Goal: Task Accomplishment & Management: Manage account settings

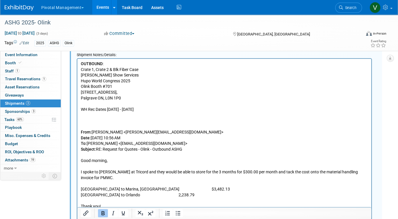
click at [101, 8] on link "Events" at bounding box center [102, 7] width 21 height 15
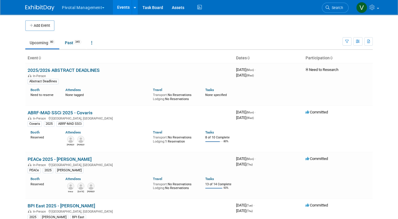
scroll to position [2031, 0]
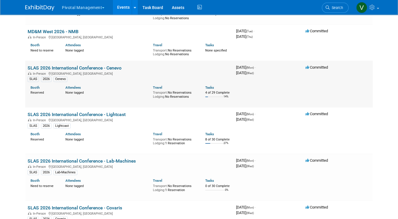
click at [94, 71] on link "SLAS 2026 International Conference - Cenevo" at bounding box center [75, 68] width 94 height 6
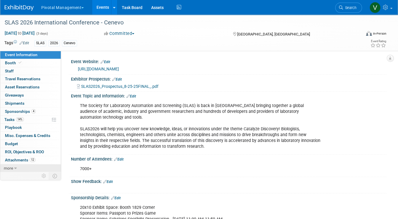
click at [11, 167] on span "more" at bounding box center [8, 168] width 9 height 5
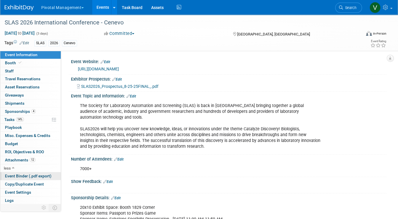
scroll to position [8, 0]
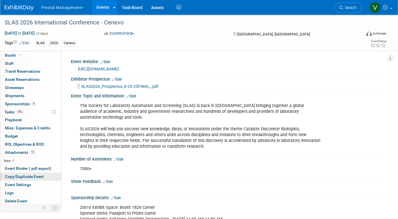
click at [23, 178] on link "Copy/Duplicate Event" at bounding box center [30, 177] width 60 height 8
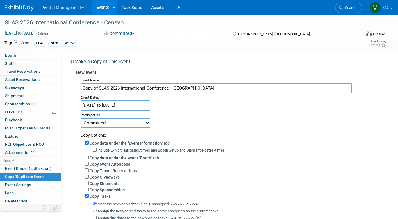
drag, startPoint x: 99, startPoint y: 88, endPoint x: 64, endPoint y: 84, distance: 35.6
click at [64, 84] on div "Event Website: Edit https://www.slas.org/events-calendar/slas2026-international…" at bounding box center [223, 157] width 325 height 213
drag, startPoint x: 156, startPoint y: 90, endPoint x: 176, endPoint y: 91, distance: 19.5
click at [176, 91] on input "SLAS 2026 International Conference - Cenevo" at bounding box center [216, 88] width 271 height 10
type input "SLAS 2026 International Conference - Labman"
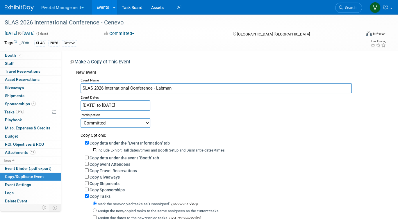
click at [95, 149] on input "Include Exhibit Hall dates/times and Booth Setup and Dismantle dates/times" at bounding box center [95, 150] width 4 height 4
checkbox input "true"
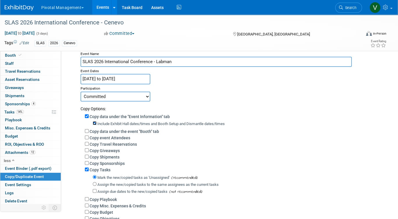
scroll to position [42, 0]
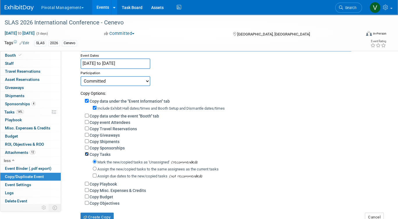
click at [86, 155] on input "Copy Tasks" at bounding box center [87, 154] width 4 height 4
checkbox input "false"
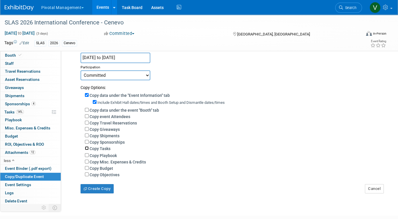
scroll to position [52, 0]
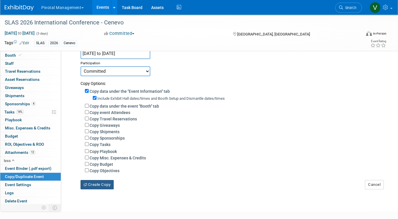
click at [94, 187] on button "Create Copy" at bounding box center [97, 184] width 33 height 9
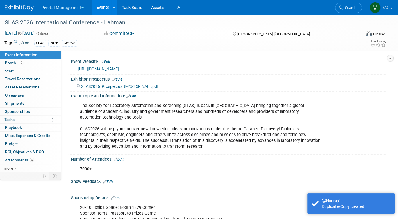
click at [24, 43] on link "Edit" at bounding box center [24, 43] width 10 height 4
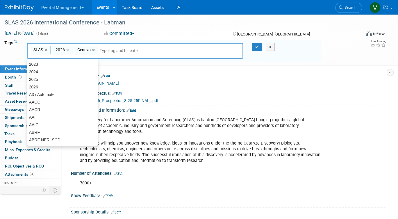
click at [92, 49] on link "×" at bounding box center [94, 50] width 4 height 7
type input "SLAS, 2026"
click at [94, 51] on input "text" at bounding box center [114, 51] width 81 height 6
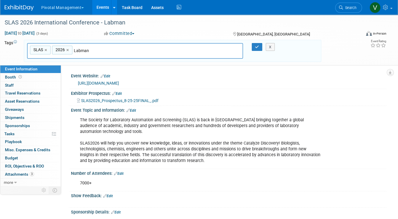
type input "Labman"
click at [256, 45] on icon "button" at bounding box center [257, 47] width 4 height 4
type input "SLAS, 2026,Labman"
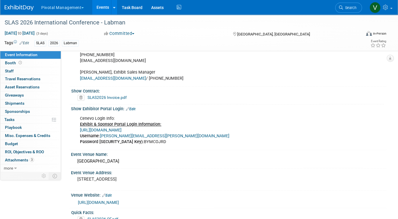
scroll to position [370, 0]
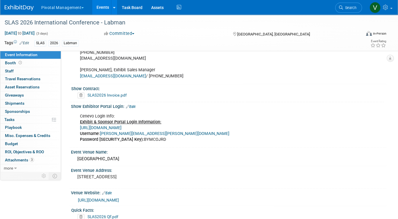
click at [135, 105] on link "Edit" at bounding box center [131, 107] width 10 height 4
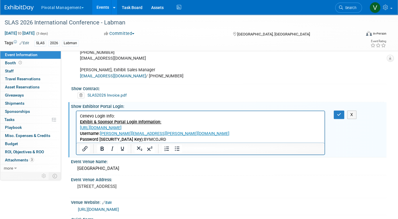
scroll to position [0, 0]
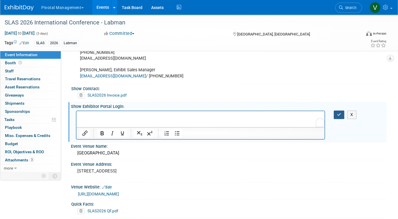
click at [340, 113] on icon "button" at bounding box center [339, 115] width 4 height 4
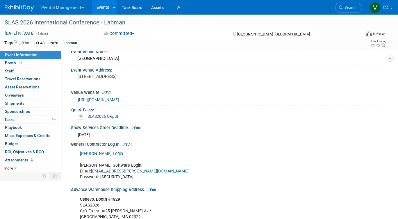
scroll to position [444, 0]
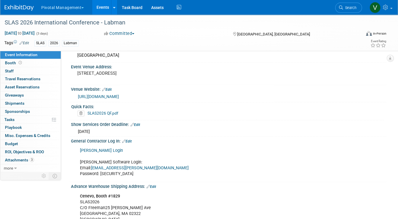
click at [131, 139] on link "Edit" at bounding box center [127, 141] width 10 height 4
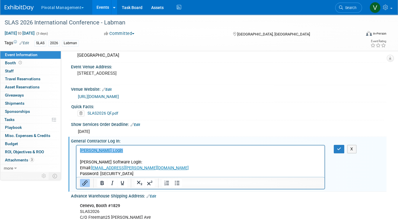
scroll to position [0, 0]
click at [134, 158] on p "﻿Freeman Login Titian Software Login: Email: marketing@titian.co.uk Password: M…" at bounding box center [200, 162] width 241 height 29
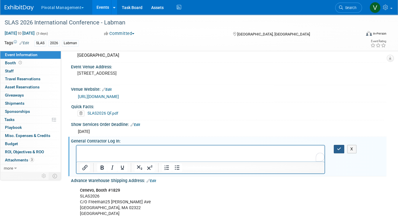
click at [338, 147] on icon "button" at bounding box center [339, 149] width 4 height 4
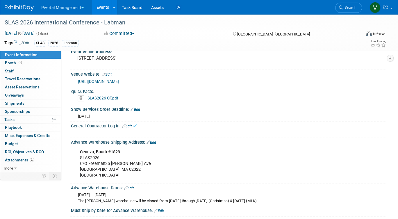
scroll to position [463, 0]
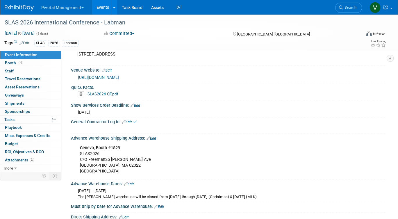
click at [152, 136] on link "Edit" at bounding box center [152, 138] width 10 height 4
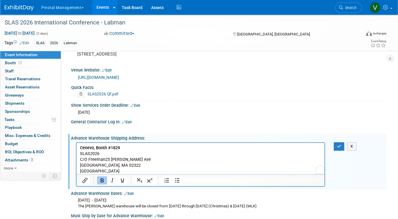
scroll to position [0, 0]
click at [92, 147] on b "Cenevo, Booth #1829" at bounding box center [100, 147] width 40 height 5
click at [149, 142] on div at bounding box center [200, 164] width 249 height 44
drag, startPoint x: 139, startPoint y: 145, endPoint x: 225, endPoint y: 264, distance: 146.5
click at [139, 145] on p "Labman, Booth #1829 SLAS2026 C/O Freeman25 Doherty Ave Avon, MA 02322 USA" at bounding box center [200, 159] width 241 height 29
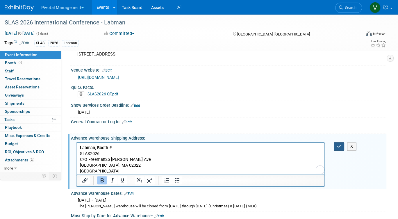
click at [338, 142] on button "button" at bounding box center [339, 146] width 11 height 8
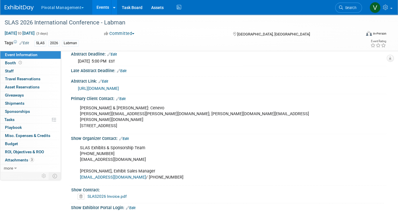
scroll to position [268, 0]
click at [124, 97] on link "Edit" at bounding box center [121, 99] width 10 height 4
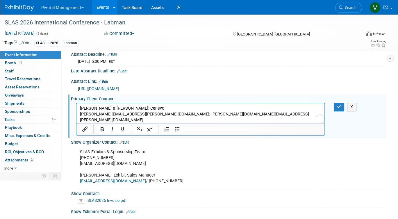
scroll to position [0, 0]
click at [128, 115] on p "Holly Ashcroft & Laura Adams: Cenevo holly.ashcroft@cenevo.com; laura.adams@cen…" at bounding box center [200, 117] width 241 height 23
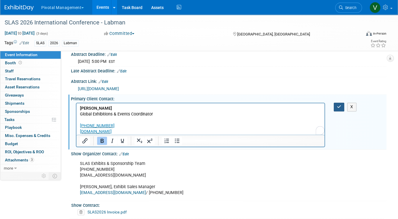
click at [335, 103] on button "button" at bounding box center [339, 107] width 11 height 8
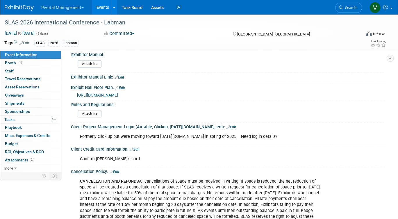
scroll to position [818, 0]
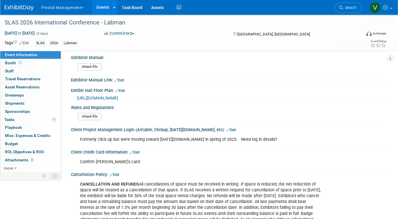
click at [118, 96] on span "https://www.conferenceharvester.com/floorplan/v2/index.asp?EventKey=ANXMFLVZ" at bounding box center [97, 98] width 41 height 5
click at [47, 63] on link "Booth" at bounding box center [30, 63] width 60 height 8
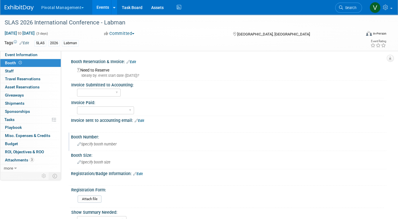
click at [99, 140] on div "Specify booth number" at bounding box center [228, 144] width 307 height 9
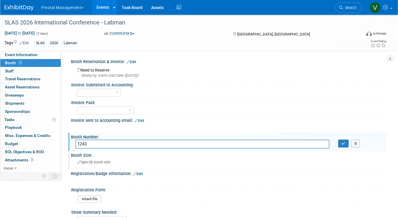
type input "1243"
click at [95, 160] on span "Specify booth size" at bounding box center [93, 162] width 33 height 4
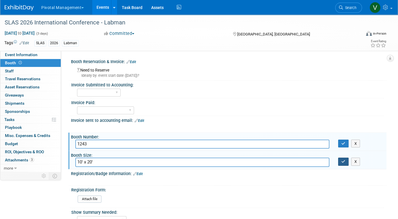
type input "10' x 20'"
click at [344, 160] on icon "button" at bounding box center [343, 162] width 4 height 4
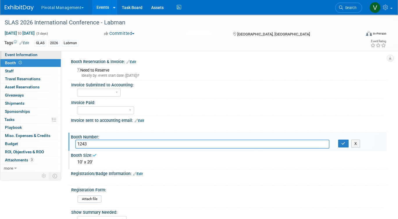
click at [33, 56] on span "Event Information" at bounding box center [21, 54] width 33 height 5
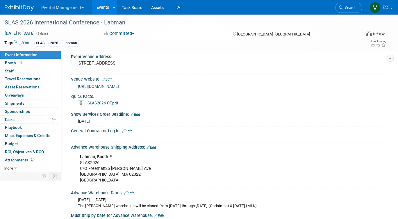
scroll to position [492, 0]
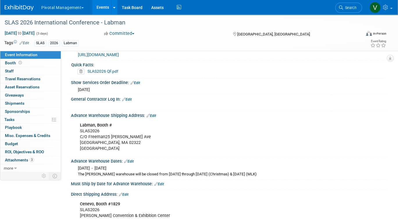
click at [155, 114] on link "Edit" at bounding box center [152, 116] width 10 height 4
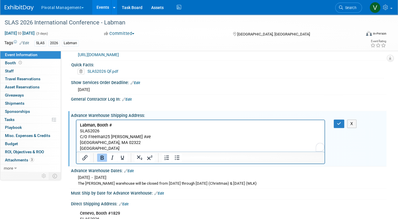
scroll to position [0, 0]
click at [131, 125] on p "Labman, Booth # SLAS2026 C/O Freeman25 Doherty Ave Avon, MA 02322 USA" at bounding box center [200, 136] width 241 height 29
click at [335, 119] on button "button" at bounding box center [339, 123] width 11 height 8
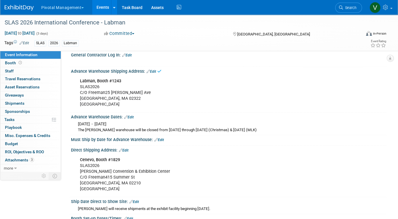
scroll to position [545, 0]
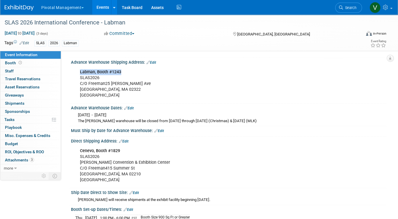
drag, startPoint x: 80, startPoint y: 63, endPoint x: 124, endPoint y: 62, distance: 44.2
click at [124, 66] on div "Labman, Booth #1243 SLAS2026 C/O Freeman25 Doherty Ave Avon, MA 02322 USA" at bounding box center [200, 83] width 249 height 35
copy b "Labman, Booth #1243"
click at [128, 137] on div "Direct Shipping Address: Edit" at bounding box center [228, 141] width 315 height 8
click at [127, 139] on link "Edit" at bounding box center [124, 141] width 10 height 4
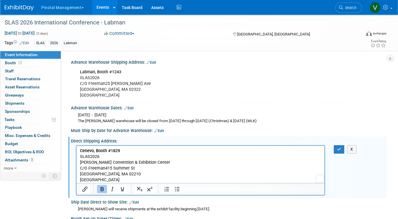
scroll to position [0, 0]
drag, startPoint x: 123, startPoint y: 150, endPoint x: 76, endPoint y: 145, distance: 47.3
click at [76, 145] on html "Cenevo, Booth #1829 SLAS2026 Thomas Michael Menino Convention & Exhibition Cent…" at bounding box center [200, 163] width 248 height 37
click at [339, 147] on icon "button" at bounding box center [339, 149] width 4 height 4
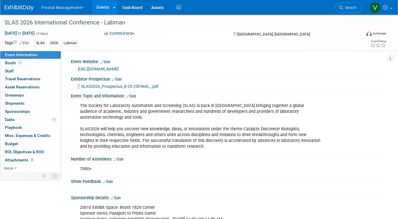
click at [125, 32] on button "Committed" at bounding box center [119, 34] width 35 height 6
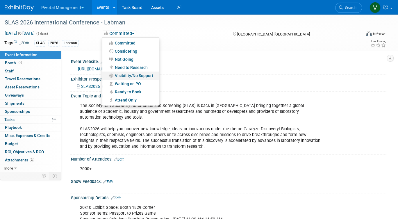
click at [120, 76] on link "Visibility/No Support" at bounding box center [130, 76] width 57 height 8
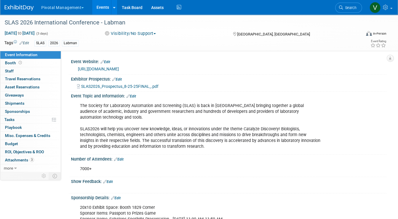
click at [247, 116] on div "The Society for Laboratory Automation and Screening (SLAS) is back in Boston br…" at bounding box center [200, 126] width 249 height 53
click at [103, 11] on link "Events" at bounding box center [102, 7] width 21 height 15
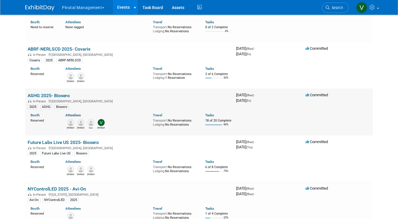
scroll to position [758, 0]
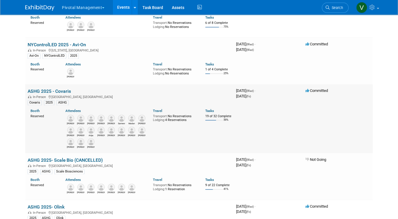
click at [67, 94] on link "ASHG 2025 - Covaris" at bounding box center [49, 91] width 43 height 6
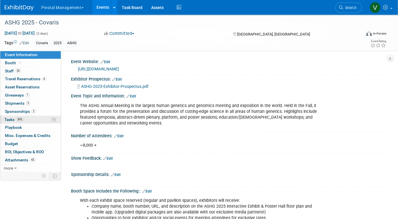
click at [8, 119] on span "Tasks 59%" at bounding box center [13, 119] width 19 height 5
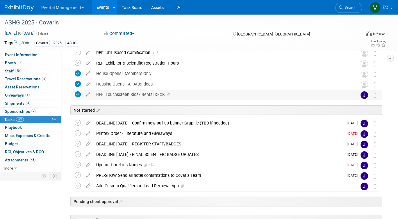
scroll to position [52, 0]
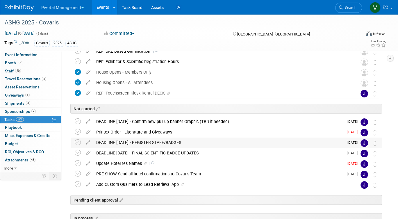
click at [174, 142] on div "DEADLINE [DATE] - REGISTER STAFF/BADGES" at bounding box center [218, 143] width 251 height 10
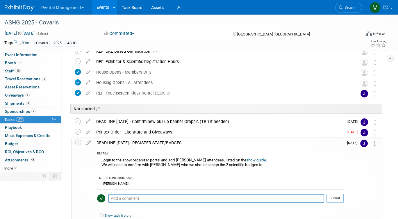
click at [174, 142] on div "DEADLINE [DATE] - REGISTER STAFF/BADGES" at bounding box center [219, 143] width 250 height 10
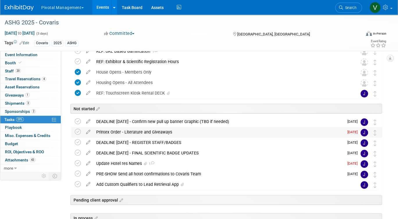
click at [165, 128] on div "Printex Order - Literature and Giveaways" at bounding box center [218, 132] width 251 height 10
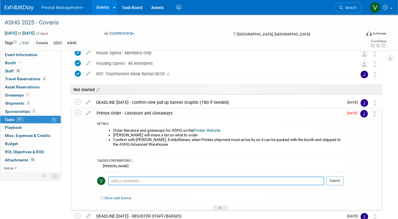
click at [156, 181] on textarea at bounding box center [216, 180] width 216 height 9
paste textarea "Good Morning Jess, Here is the list of giveaways. I think this will cover us fo…"
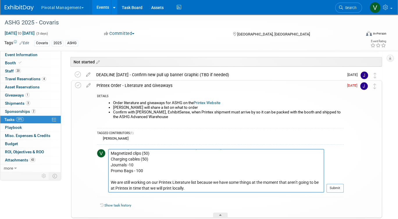
scroll to position [118, 0]
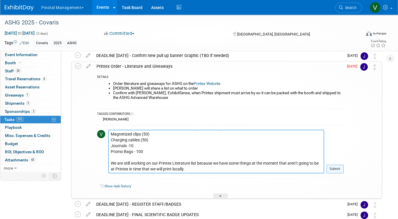
type textarea "Good Morning Jess, Here is the list of giveaways. I think this will cover us fo…"
click at [340, 167] on button "Submit" at bounding box center [334, 169] width 17 height 9
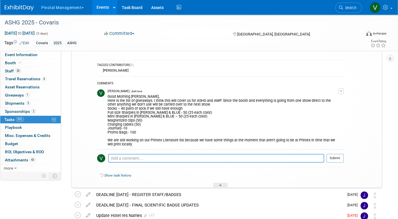
scroll to position [169, 0]
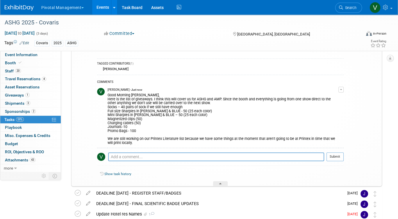
click at [217, 103] on div "Good Morning Jess, Here is the list of giveaways. I think this will cover us fo…" at bounding box center [223, 118] width 231 height 53
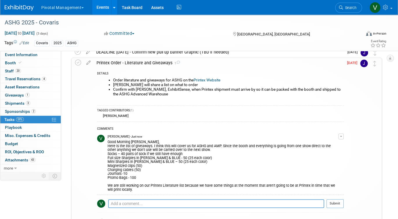
scroll to position [111, 0]
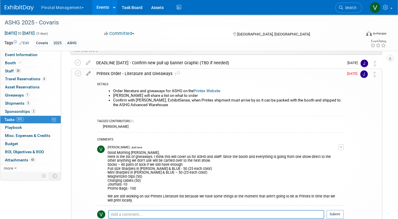
click at [89, 72] on icon at bounding box center [88, 72] width 10 height 7
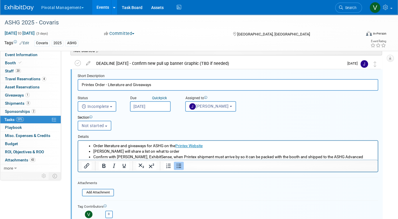
scroll to position [120, 0]
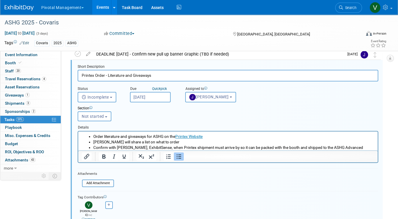
click at [105, 138] on li "Order literature and giveaways for ASHG on the Printex Website" at bounding box center [233, 136] width 281 height 6
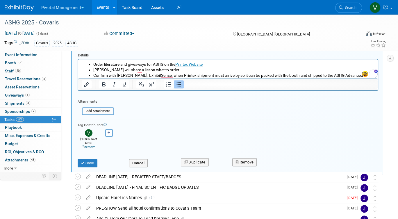
scroll to position [166, 0]
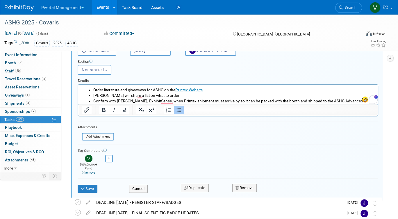
click at [113, 99] on li "Confirm with [PERSON_NAME], ExhibitSense, when Printex shipment must arrive by …" at bounding box center [233, 103] width 281 height 11
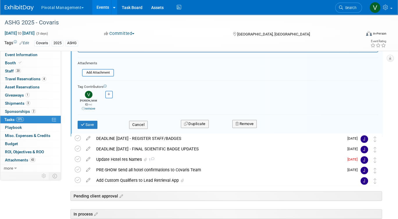
scroll to position [230, 0]
click at [140, 121] on button "Cancel" at bounding box center [138, 125] width 19 height 8
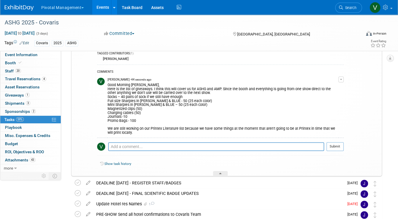
click at [152, 97] on div "Good Morning Jess, Here is the list of giveaways. I think this will cover us fo…" at bounding box center [223, 108] width 231 height 53
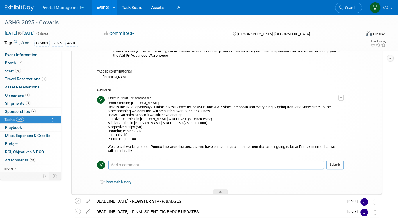
scroll to position [159, 0]
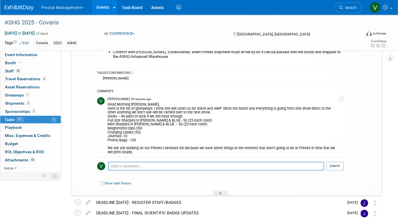
click at [342, 99] on span "button" at bounding box center [341, 98] width 2 height 1
click at [329, 108] on link "Edit Comment" at bounding box center [320, 107] width 46 height 8
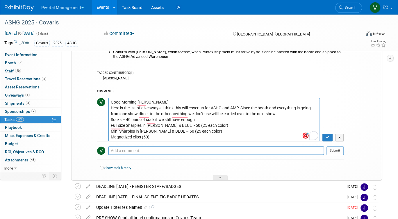
click at [111, 100] on textarea "Good Morning Jess, Here is the list of giveaways. I think this will cover us fo…" at bounding box center [214, 120] width 212 height 44
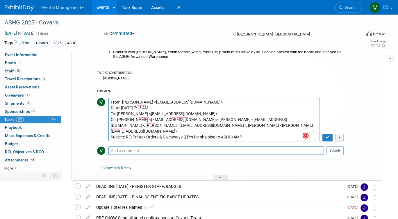
scroll to position [16, 0]
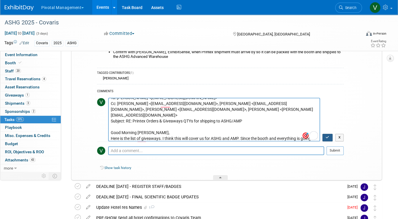
type textarea "From: Elisabeth Pundt <epundt@covaris.com> Date: Friday, September 12, 2025 at …"
click at [329, 139] on icon "button" at bounding box center [328, 136] width 4 height 3
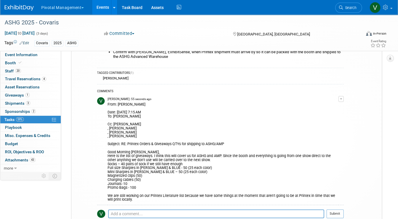
click at [106, 4] on link "Events" at bounding box center [102, 7] width 21 height 15
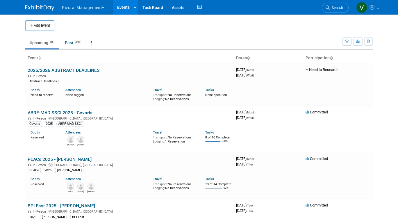
scroll to position [1341, 0]
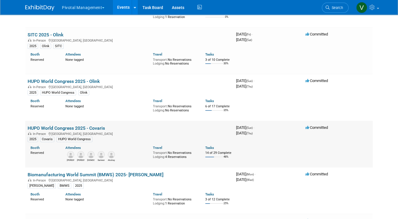
click at [83, 131] on link "HUPO World Congress 2025 - Covaris" at bounding box center [66, 128] width 77 height 6
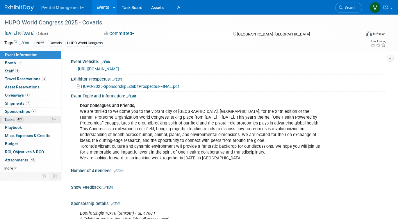
click at [35, 122] on link "48% Tasks 48%" at bounding box center [30, 120] width 60 height 8
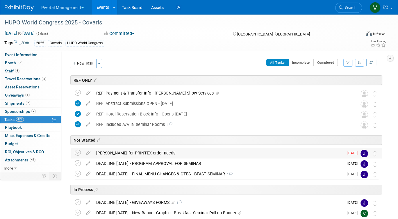
click at [167, 152] on div "[PERSON_NAME] for PRINTEX order needs" at bounding box center [218, 153] width 251 height 10
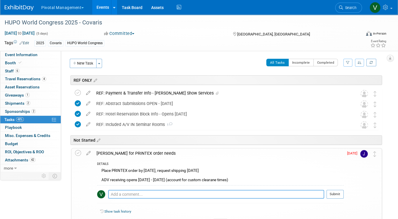
click at [157, 191] on textarea at bounding box center [216, 194] width 216 height 9
paste textarea "Lore: Ipsumdolo Sitam <consec@adipisc.eli> Sedd: Eiusmo, Temporinc 25, 8924 ut …"
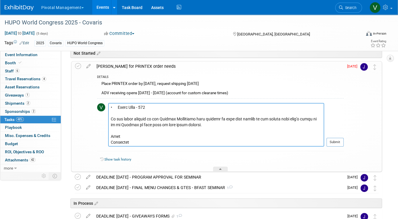
scroll to position [94, 0]
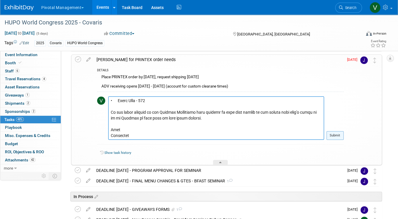
type textarea "Lore: Ipsumdolo Sitam <consec@adipisc.eli> Sedd: Eiusmo, Temporinc 25, 8924 ut …"
click at [341, 135] on button "Submit" at bounding box center [334, 135] width 17 height 9
